Goal: Task Accomplishment & Management: Complete application form

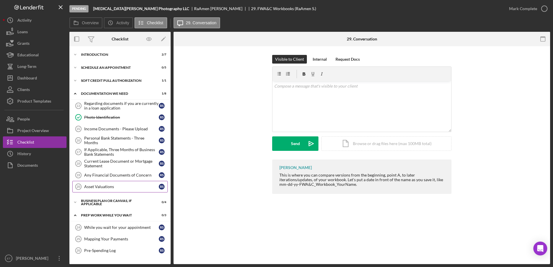
scroll to position [95, 0]
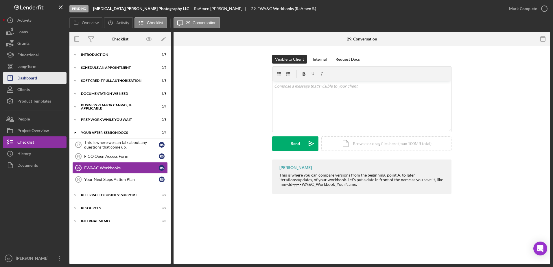
click at [30, 80] on div "Dashboard" at bounding box center [27, 78] width 20 height 13
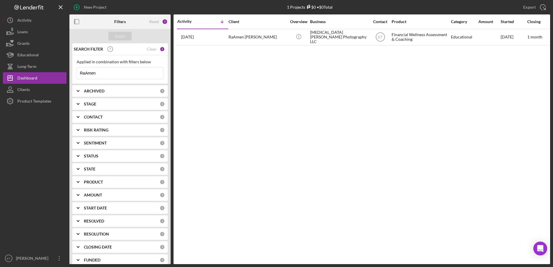
click at [115, 75] on input "RaAmen" at bounding box center [120, 73] width 86 height 12
click at [149, 49] on div "Clear" at bounding box center [152, 49] width 10 height 5
click at [109, 75] on input at bounding box center [120, 73] width 86 height 12
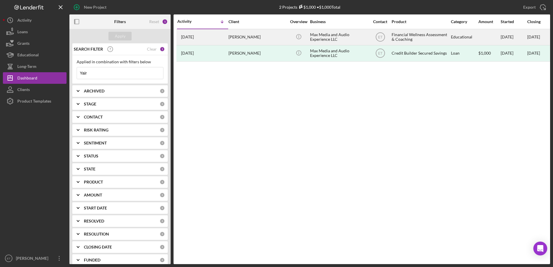
type input "Yair"
click at [320, 37] on div "Max Media and Audio Experience LLC" at bounding box center [339, 36] width 58 height 15
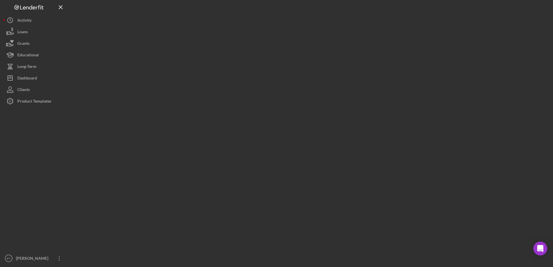
click at [320, 37] on div at bounding box center [309, 132] width 481 height 264
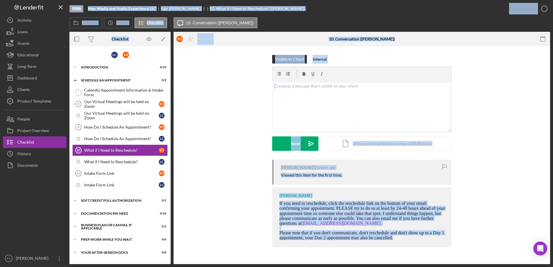
click at [200, 171] on div "Yair Ortiz Trujillo 2 weeks ago Viewed this item for the first time. Edris Tuck…" at bounding box center [361, 205] width 359 height 91
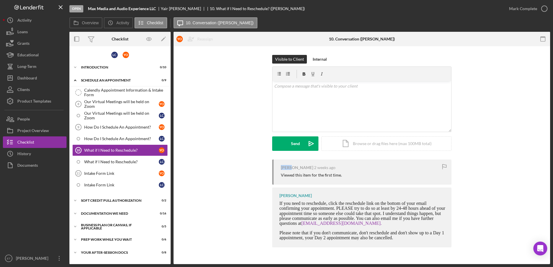
click at [200, 171] on div "Yair Ortiz Trujillo 2 weeks ago Viewed this item for the first time. Edris Tuck…" at bounding box center [361, 205] width 359 height 91
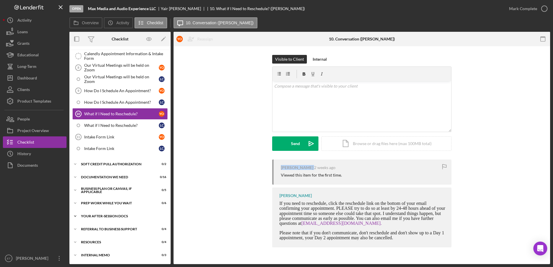
click at [107, 215] on div "Your After-Session Docs" at bounding box center [122, 216] width 82 height 3
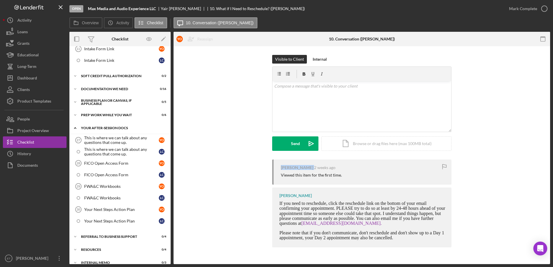
scroll to position [125, 0]
click at [111, 164] on div "FICO Open Access Form" at bounding box center [121, 162] width 75 height 5
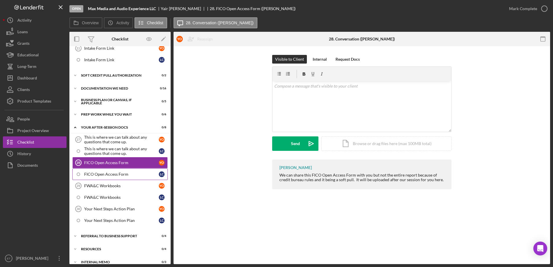
click at [110, 174] on div "FICO Open Access Form" at bounding box center [121, 174] width 75 height 5
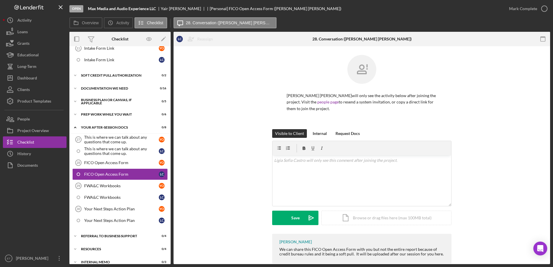
scroll to position [11, 0]
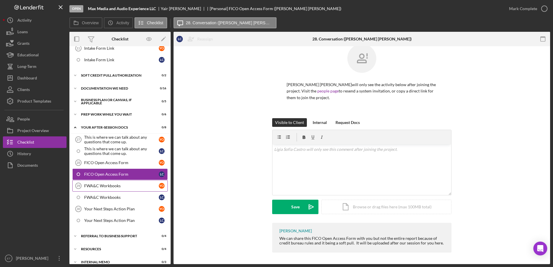
click at [101, 186] on div "FWA&C Workbooks" at bounding box center [121, 186] width 75 height 5
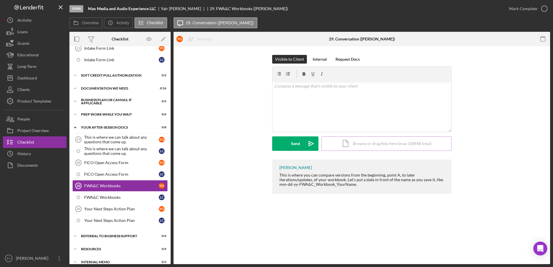
click at [372, 143] on div "Icon/Document Browse or drag files here (max 100MB total) Tap to choose files o…" at bounding box center [386, 143] width 130 height 14
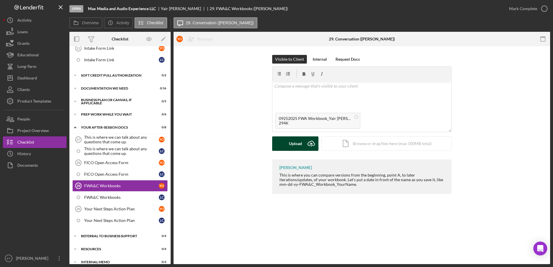
click at [300, 145] on div "Upload" at bounding box center [295, 143] width 13 height 14
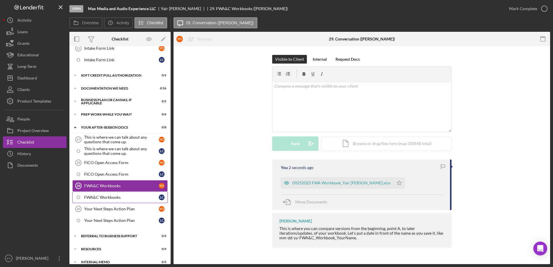
click at [111, 198] on div "FWA&C Workbooks" at bounding box center [121, 197] width 75 height 5
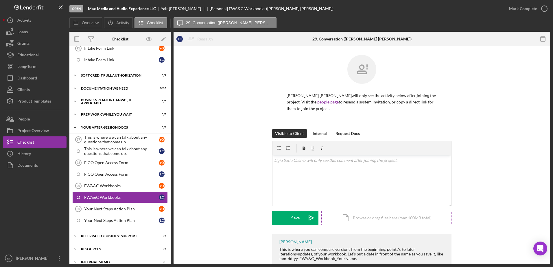
click at [363, 220] on div "Icon/Document Browse or drag files here (max 100MB total) Tap to choose files o…" at bounding box center [386, 218] width 130 height 14
click at [302, 221] on button "Upload Icon/Upload" at bounding box center [295, 218] width 46 height 14
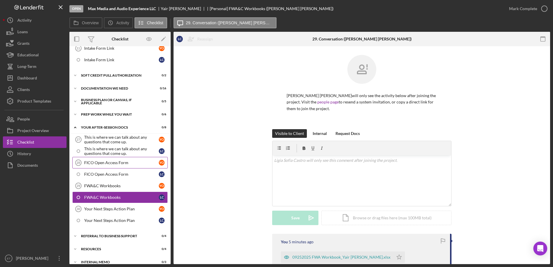
click at [102, 164] on div "FICO Open Access Form" at bounding box center [121, 162] width 75 height 5
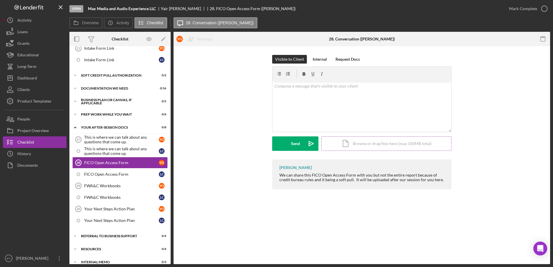
click at [368, 144] on div "Icon/Document Browse or drag files here (max 100MB total) Tap to choose files o…" at bounding box center [386, 143] width 130 height 14
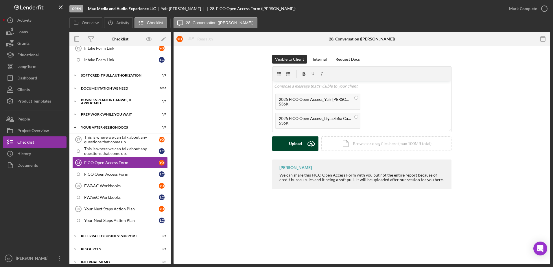
click at [293, 149] on div "Upload" at bounding box center [295, 143] width 13 height 14
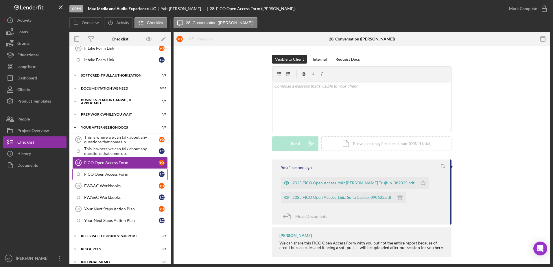
click at [101, 175] on div "FICO Open Access Form" at bounding box center [121, 174] width 75 height 5
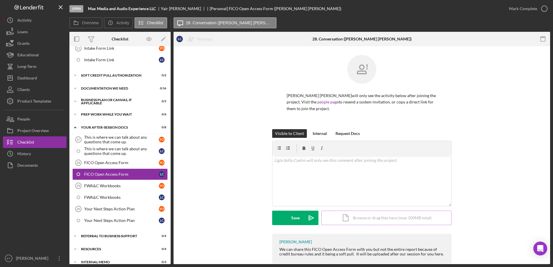
click at [359, 219] on div "Icon/Document Browse or drag files here (max 100MB total) Tap to choose files o…" at bounding box center [386, 218] width 130 height 14
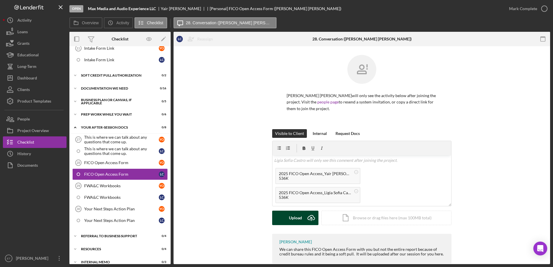
click at [291, 219] on div "Upload" at bounding box center [295, 218] width 13 height 14
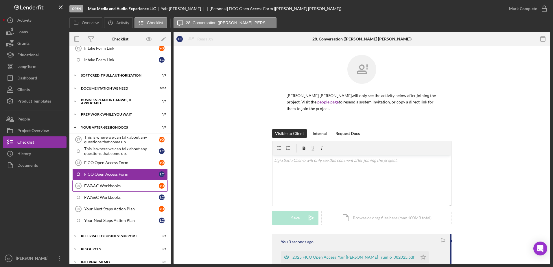
click at [105, 189] on link "FWA&C Workbooks 29 FWA&C Workbooks Y O" at bounding box center [119, 186] width 95 height 12
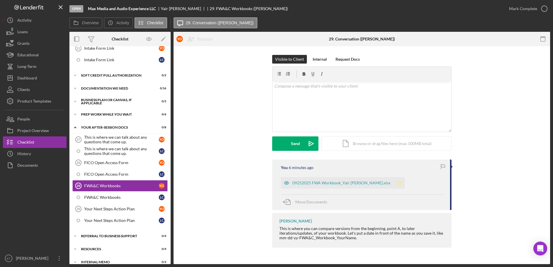
click at [397, 182] on polygon "button" at bounding box center [399, 182] width 5 height 5
click at [106, 197] on div "FWA&C Workbooks" at bounding box center [121, 197] width 75 height 5
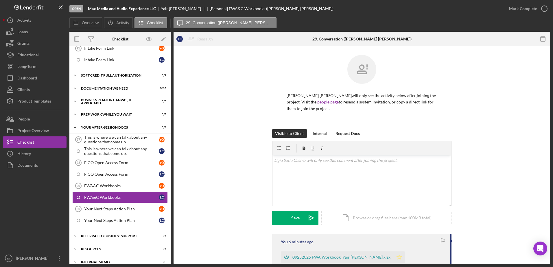
click at [393, 257] on icon "Icon/Star" at bounding box center [399, 258] width 12 height 12
click at [115, 174] on div "FICO Open Access Form" at bounding box center [121, 174] width 75 height 5
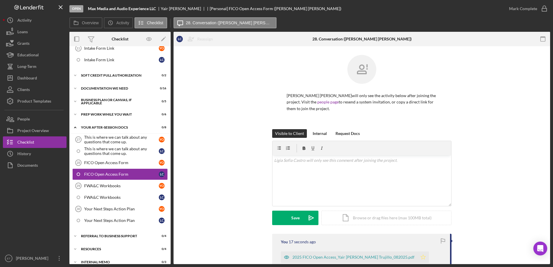
click at [421, 259] on polygon "button" at bounding box center [423, 257] width 5 height 5
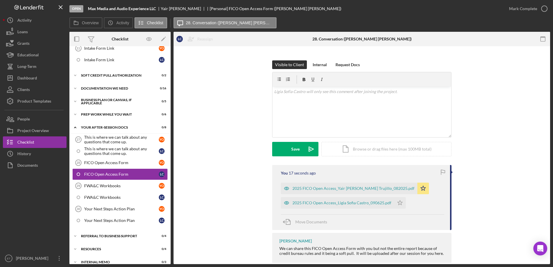
scroll to position [79, 0]
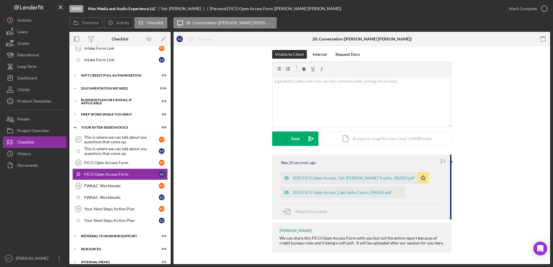
click at [398, 192] on icon "Icon/Star" at bounding box center [400, 193] width 12 height 12
click at [109, 163] on div "FICO Open Access Form" at bounding box center [121, 162] width 75 height 5
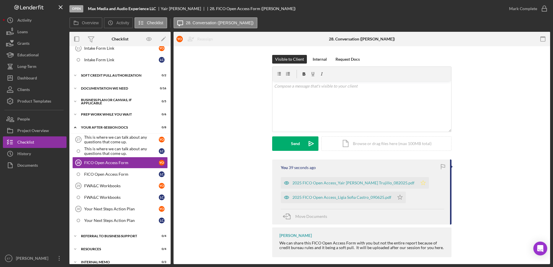
click at [421, 182] on polygon "button" at bounding box center [423, 182] width 5 height 5
click at [399, 199] on polygon "button" at bounding box center [400, 197] width 5 height 5
